Goal: Navigation & Orientation: Find specific page/section

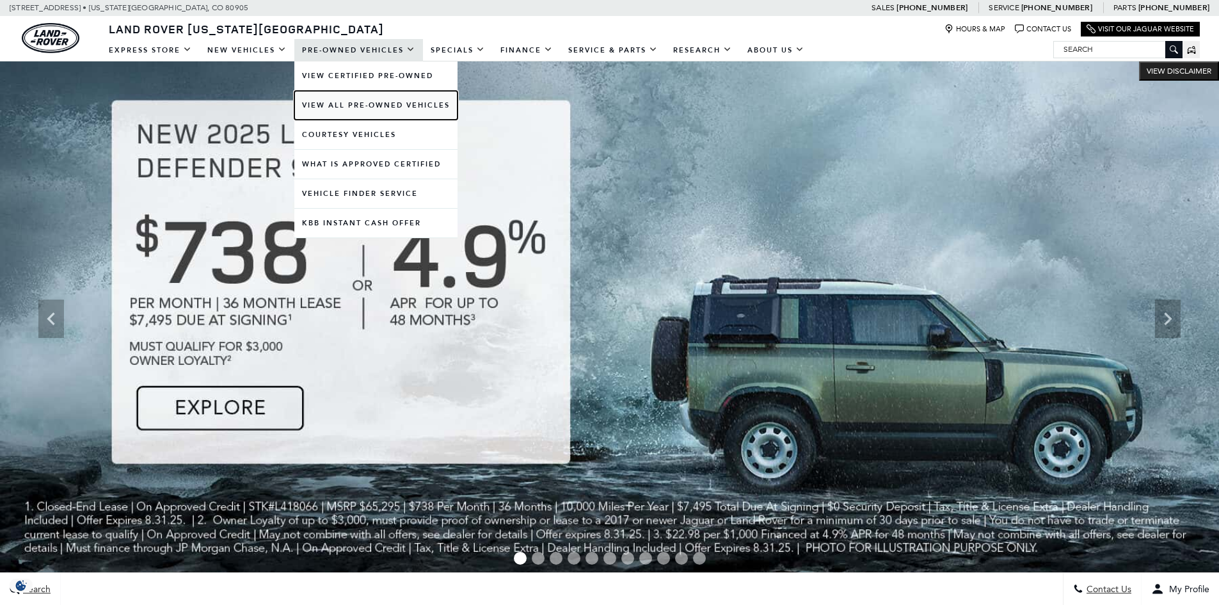
click at [362, 109] on link "View All Pre-Owned Vehicles" at bounding box center [375, 105] width 163 height 29
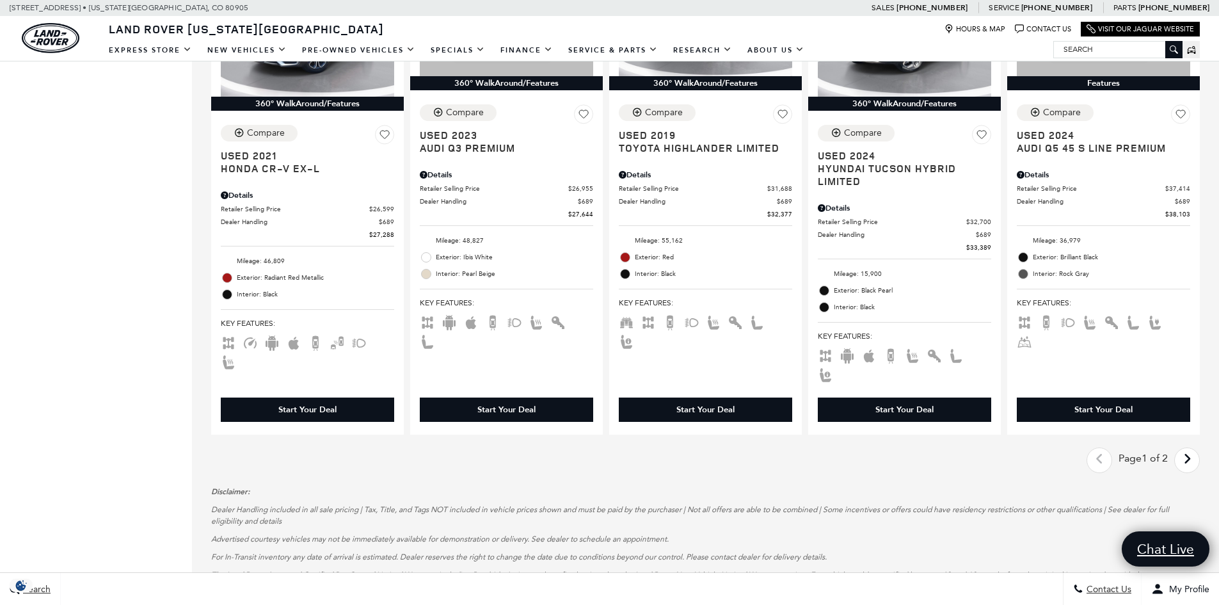
scroll to position [2112, 0]
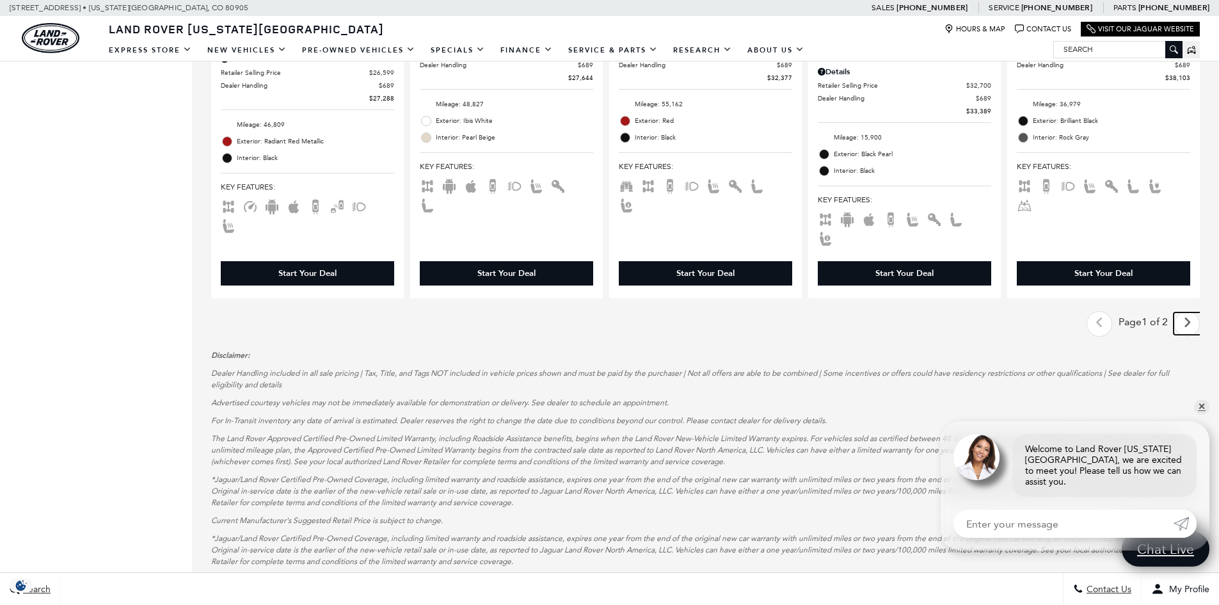
click at [1191, 312] on icon "next page" at bounding box center [1187, 322] width 8 height 20
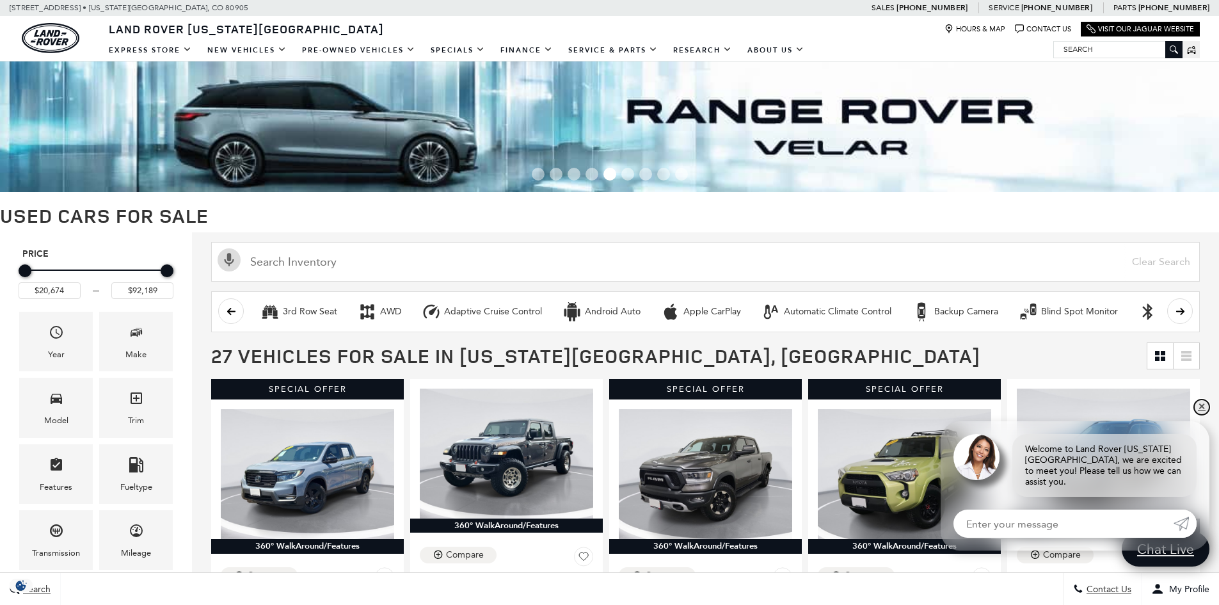
click at [1201, 415] on link "✕" at bounding box center [1201, 406] width 15 height 15
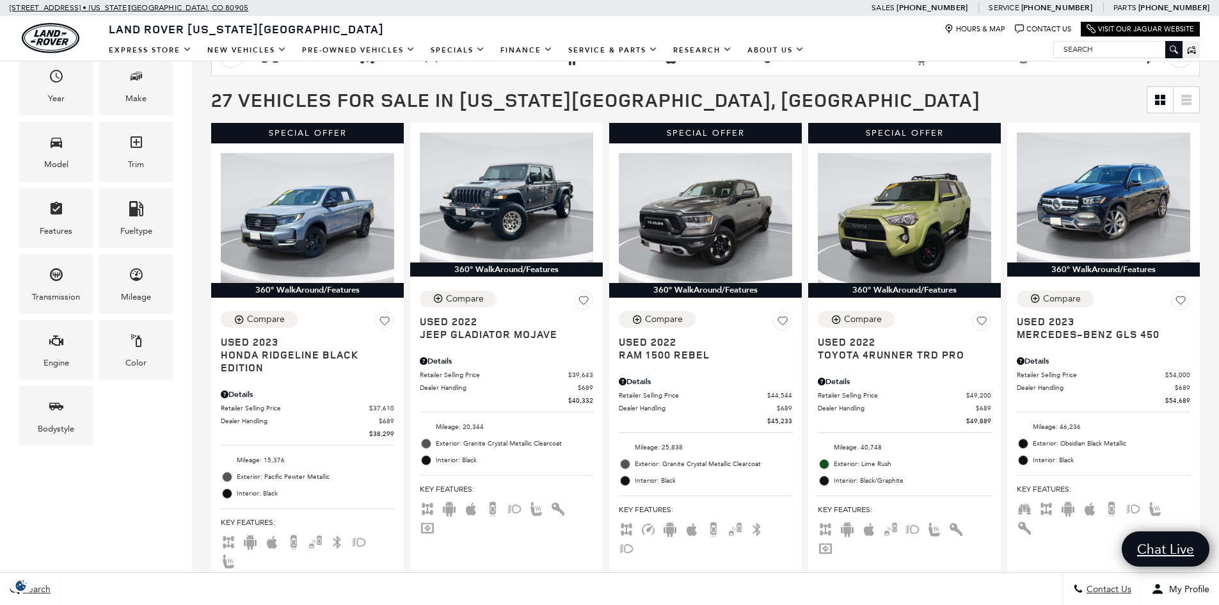
scroll to position [19, 0]
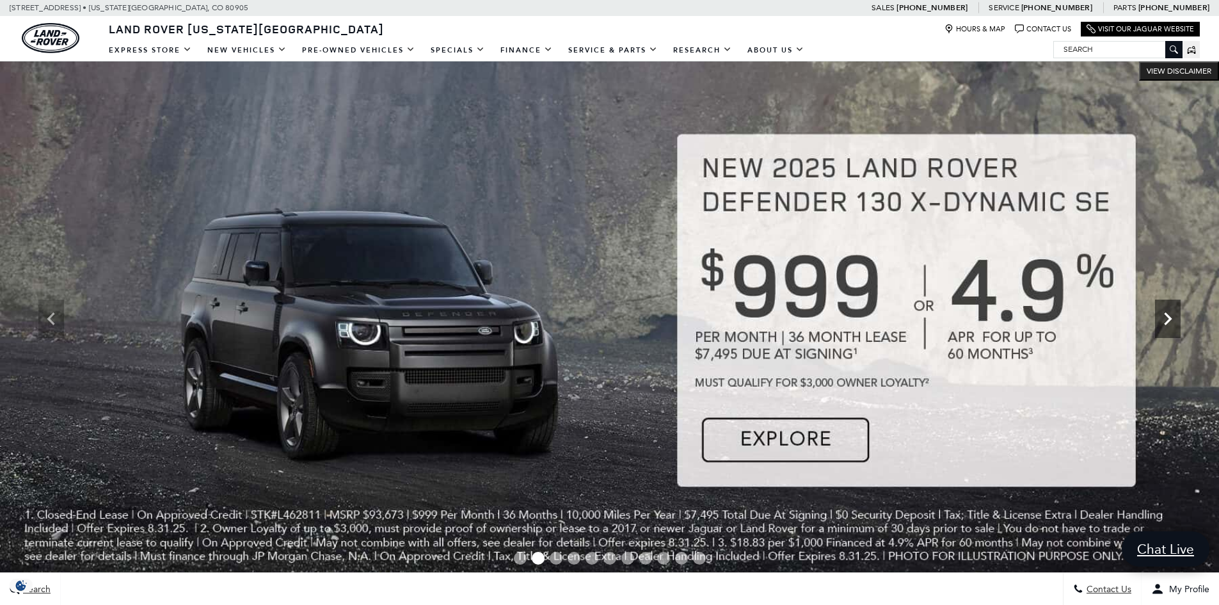
click at [1157, 322] on icon "Next" at bounding box center [1168, 319] width 26 height 26
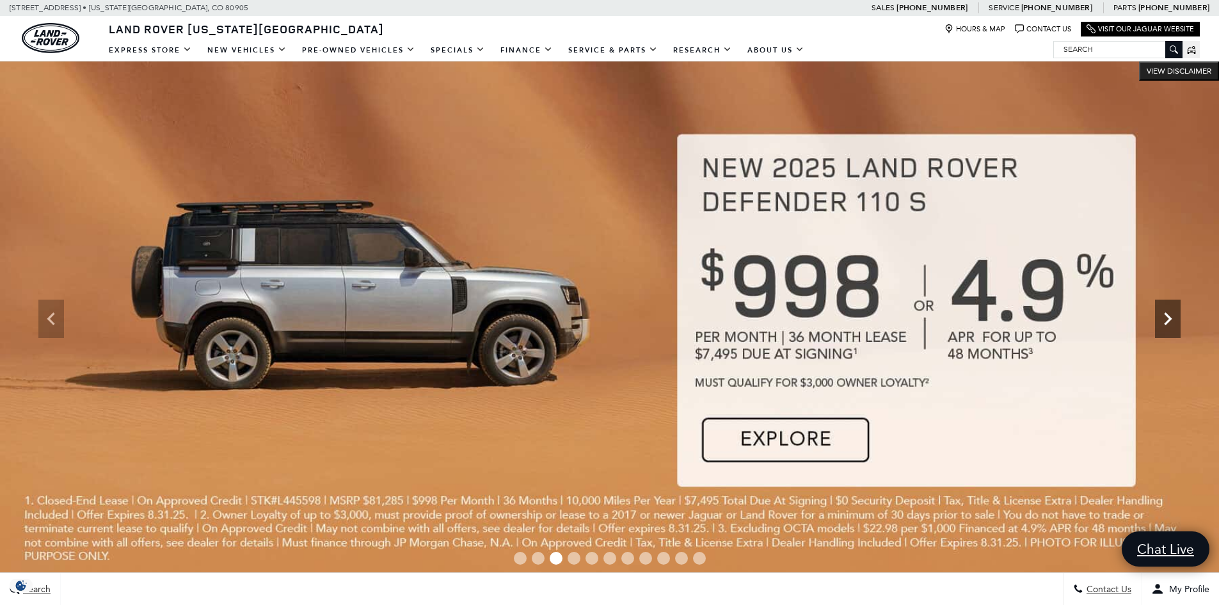
click at [1156, 322] on icon "Next" at bounding box center [1168, 319] width 26 height 26
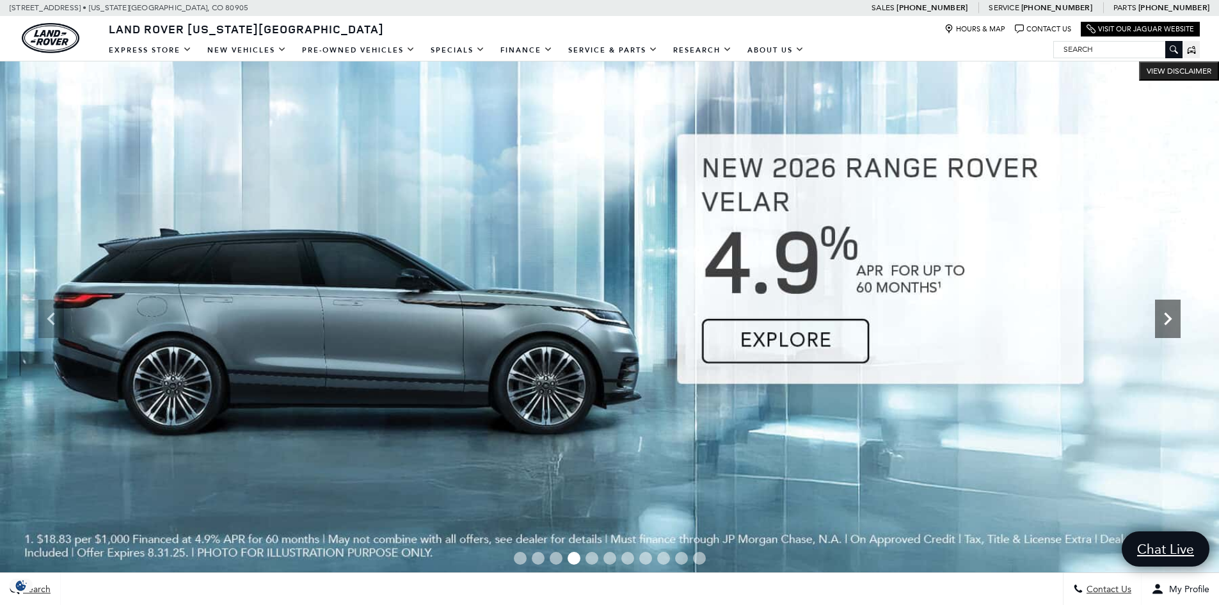
click at [1156, 322] on icon "Next" at bounding box center [1168, 319] width 26 height 26
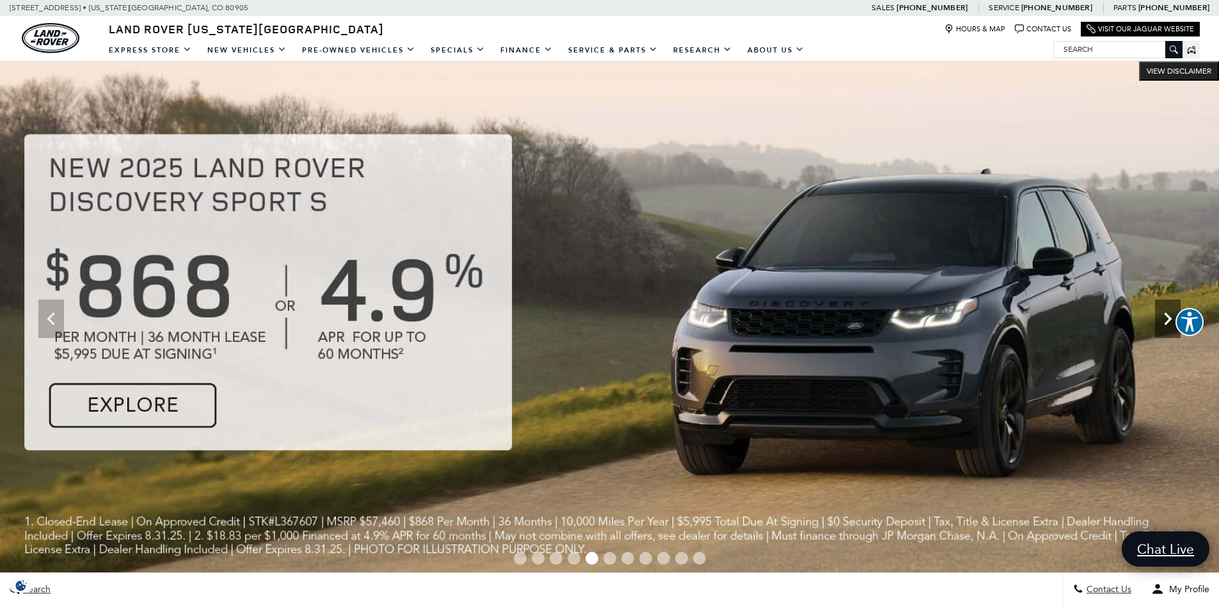
click at [1156, 322] on icon "Next" at bounding box center [1168, 319] width 26 height 26
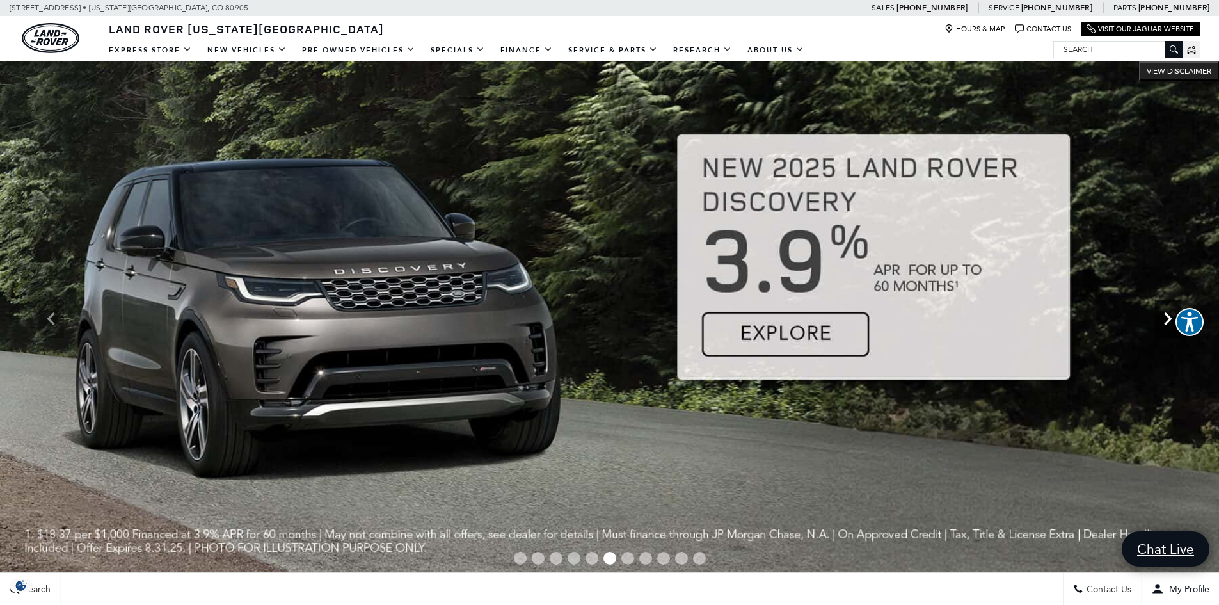
click at [1156, 322] on icon "Next" at bounding box center [1168, 319] width 26 height 26
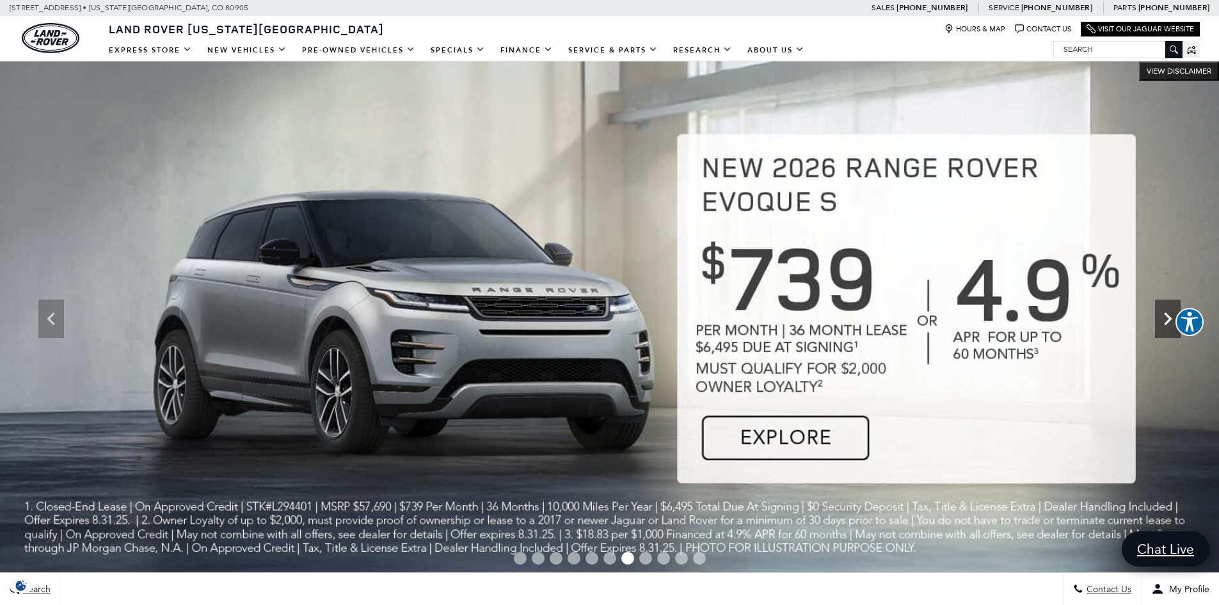
click at [1156, 322] on icon "Next" at bounding box center [1168, 319] width 26 height 26
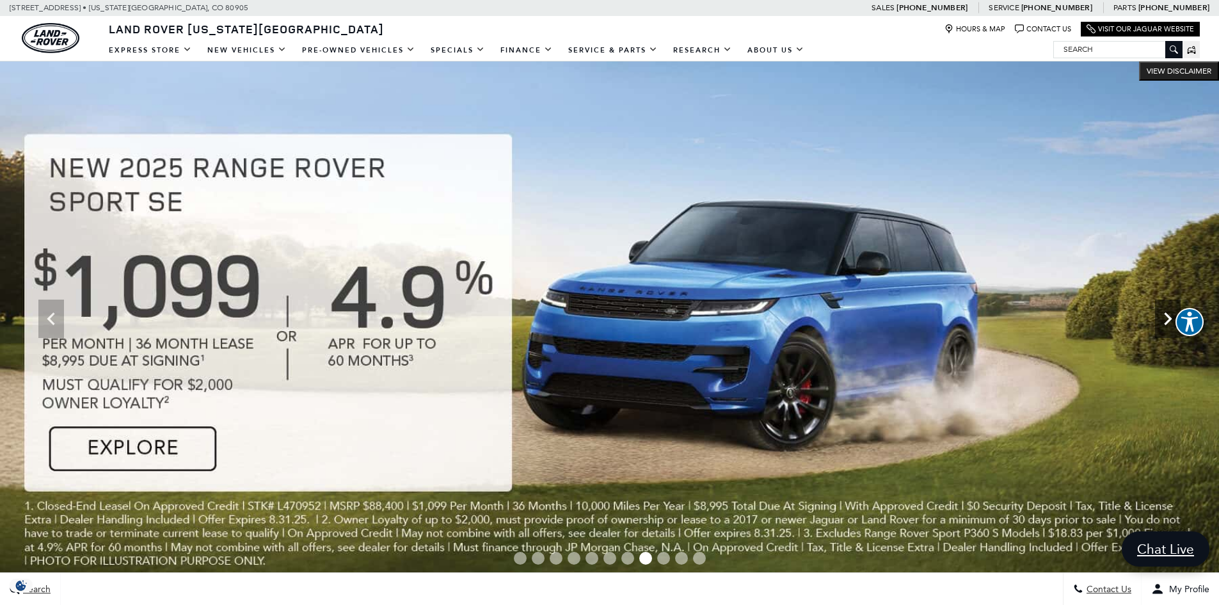
click at [1156, 322] on icon "Next" at bounding box center [1168, 319] width 26 height 26
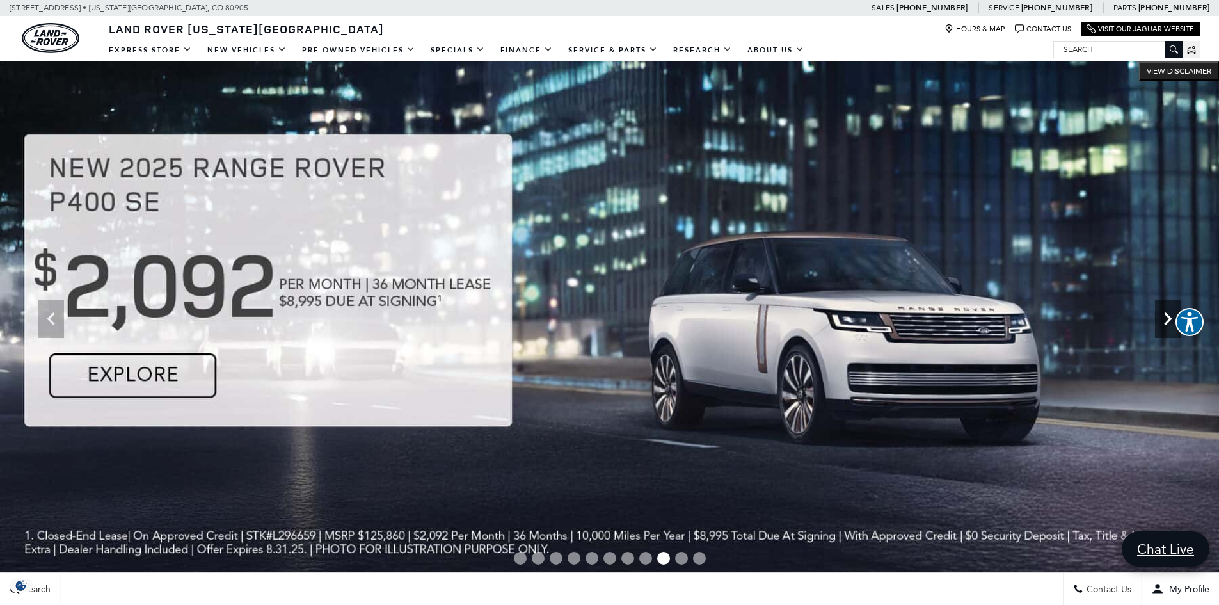
click at [1156, 322] on icon "Next" at bounding box center [1168, 319] width 26 height 26
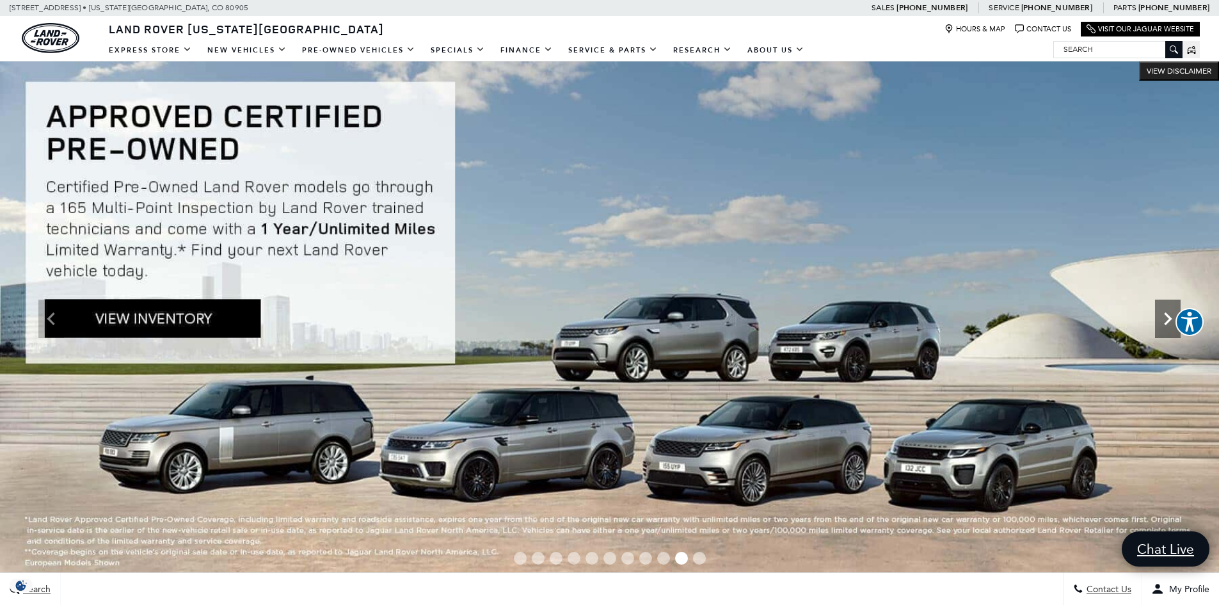
click at [1156, 322] on icon "Next" at bounding box center [1168, 319] width 26 height 26
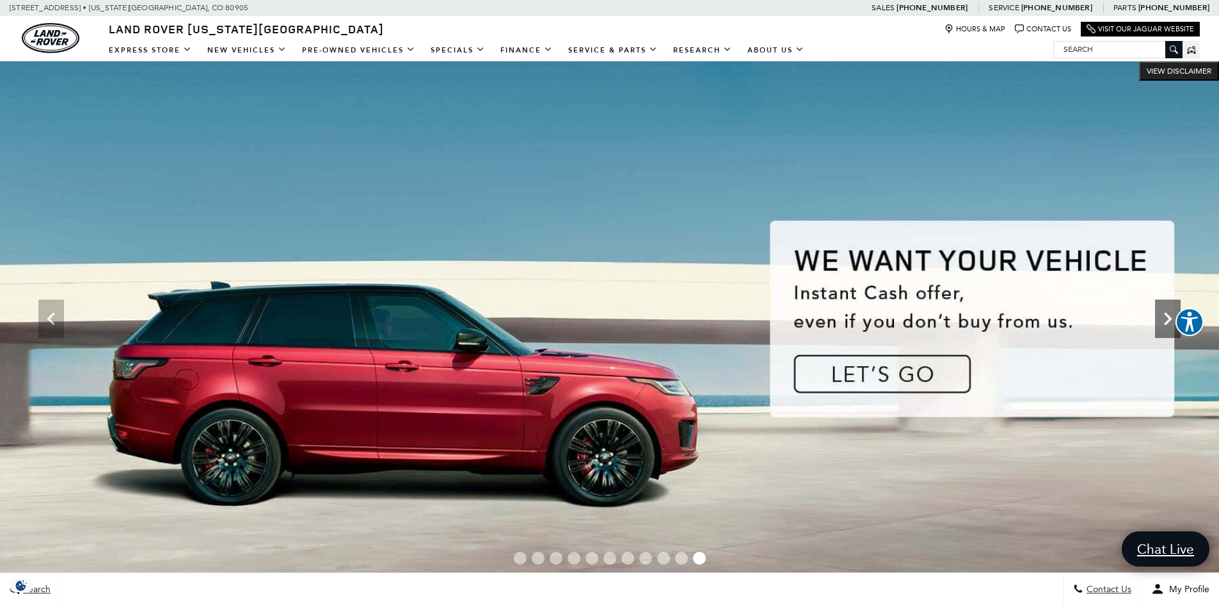
click at [1156, 322] on icon "Next" at bounding box center [1168, 319] width 26 height 26
